Goal: Complete application form

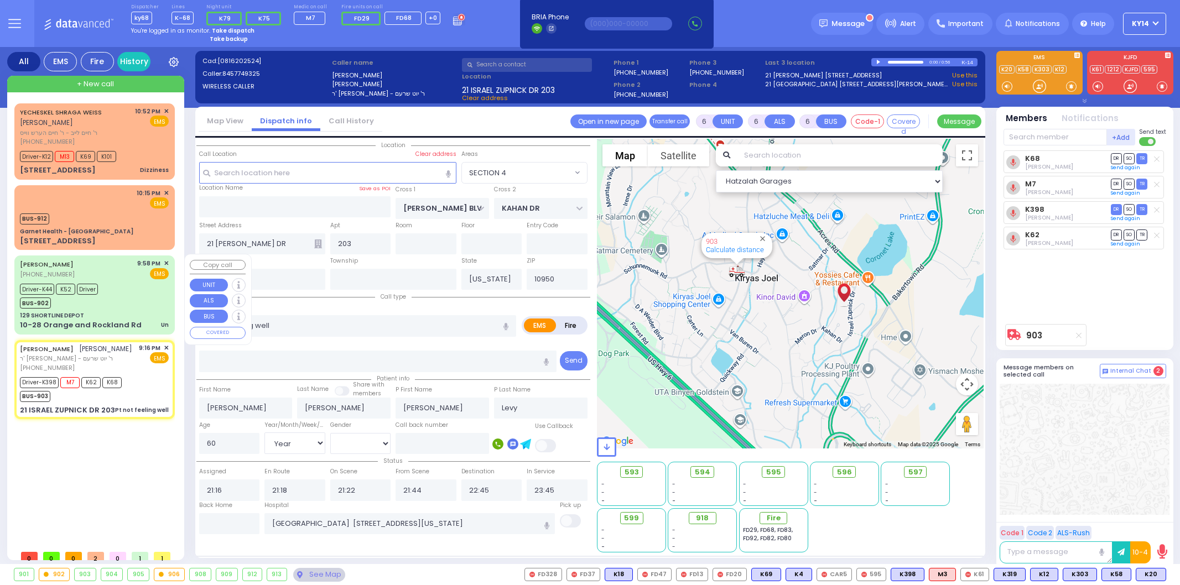
select select "SECTION 4"
select select "Year"
select select "[DEMOGRAPHIC_DATA]"
